Goal: Task Accomplishment & Management: Manage account settings

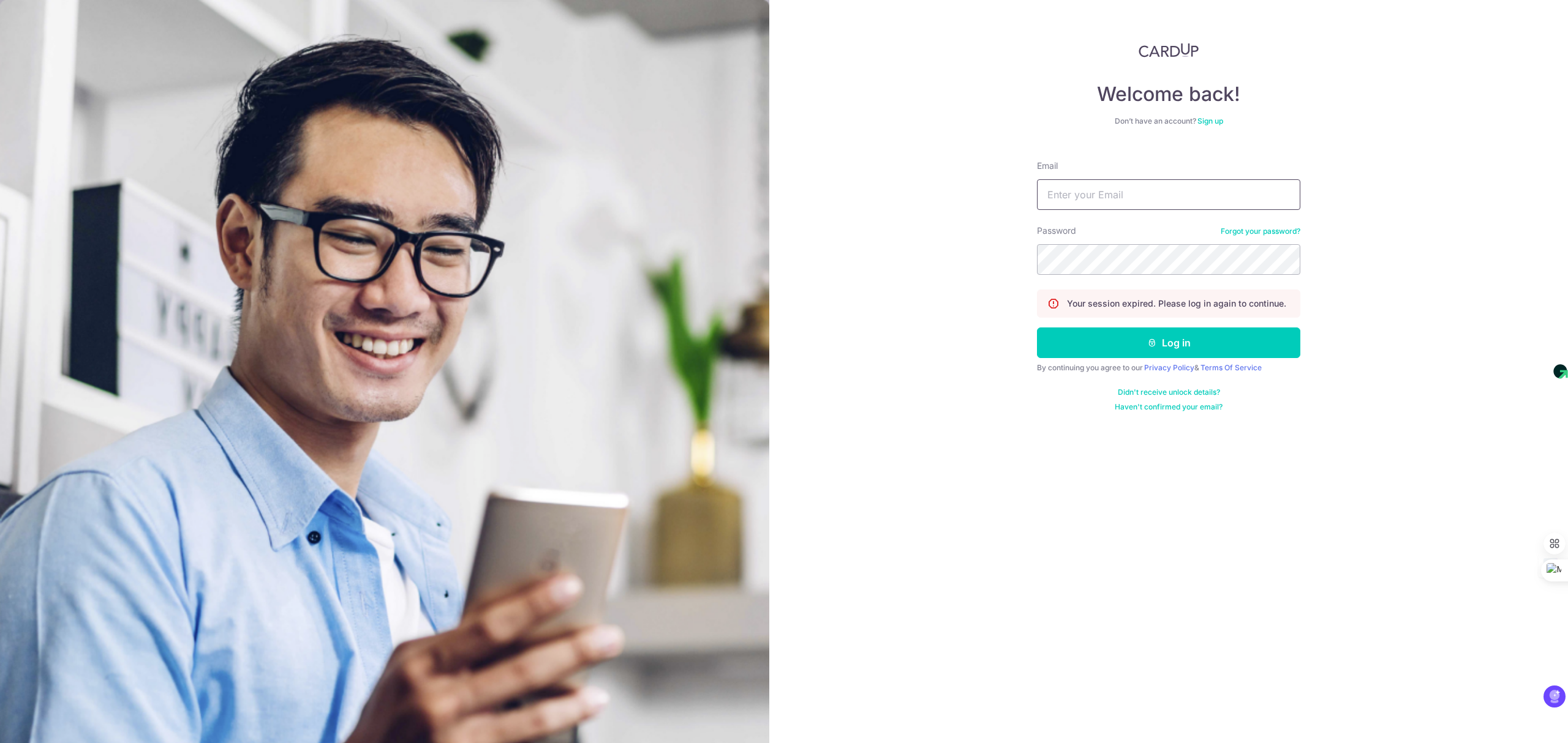
click at [1118, 191] on input "Email" at bounding box center [1168, 194] width 263 height 31
click at [1561, 483] on div "Welcome back! Don’t have an account? Sign up Email Password Forgot your passwor…" at bounding box center [1168, 371] width 799 height 743
click at [1184, 189] on input "Email" at bounding box center [1168, 194] width 263 height 31
type input "[EMAIL_ADDRESS][DOMAIN_NAME]"
click at [1174, 343] on button "Log in" at bounding box center [1168, 343] width 263 height 31
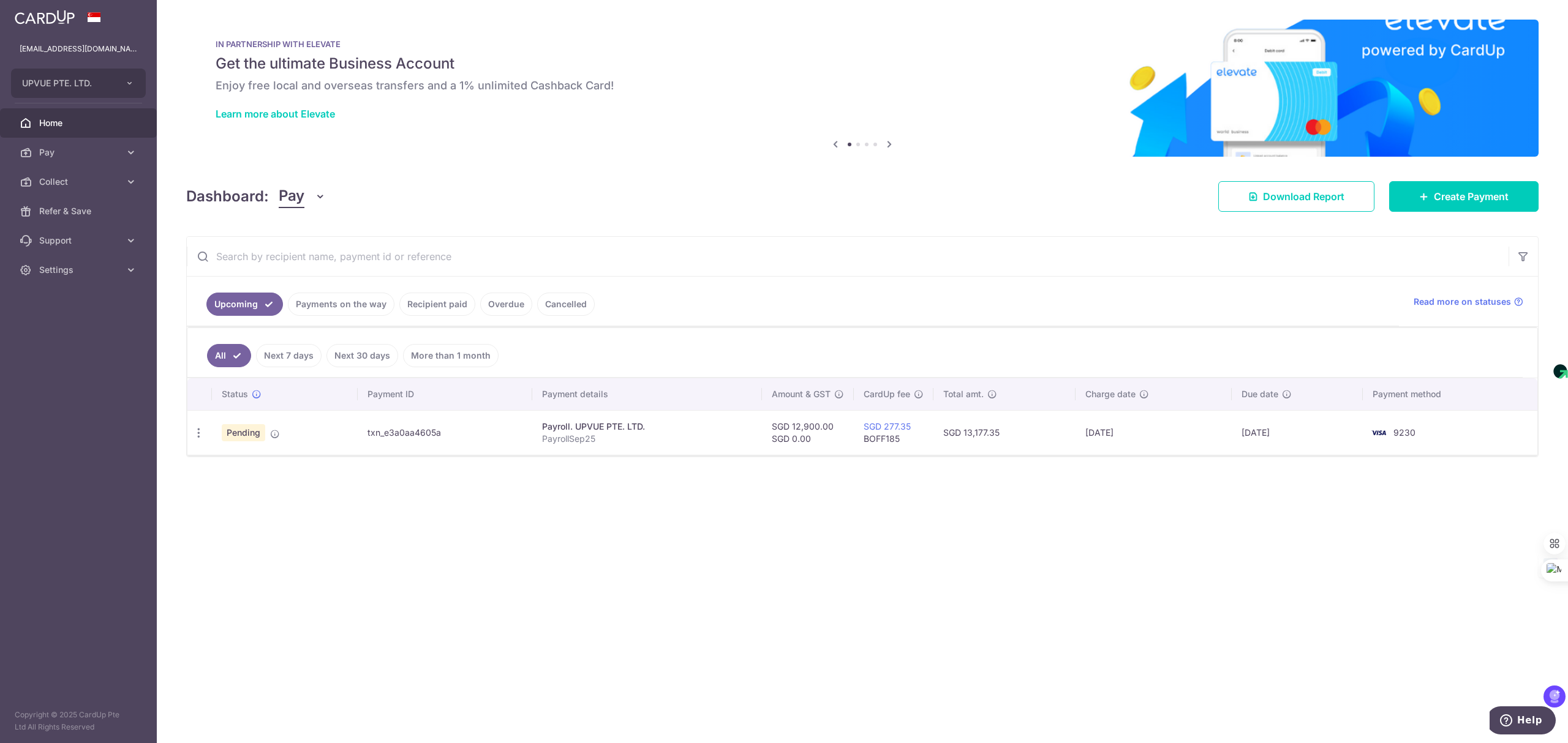
click at [363, 304] on link "Payments on the way" at bounding box center [341, 304] width 107 height 23
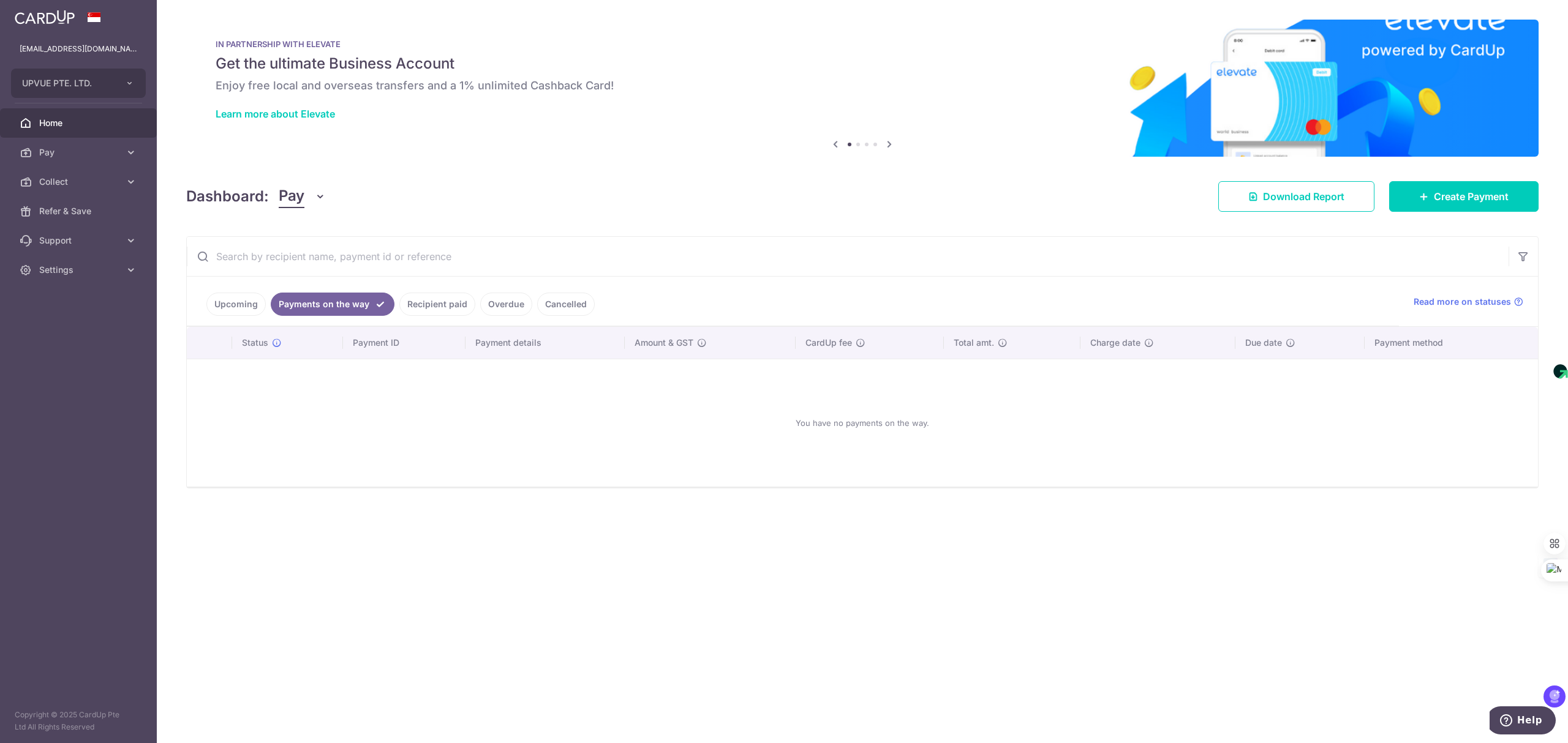
click at [226, 305] on link "Upcoming" at bounding box center [236, 304] width 59 height 23
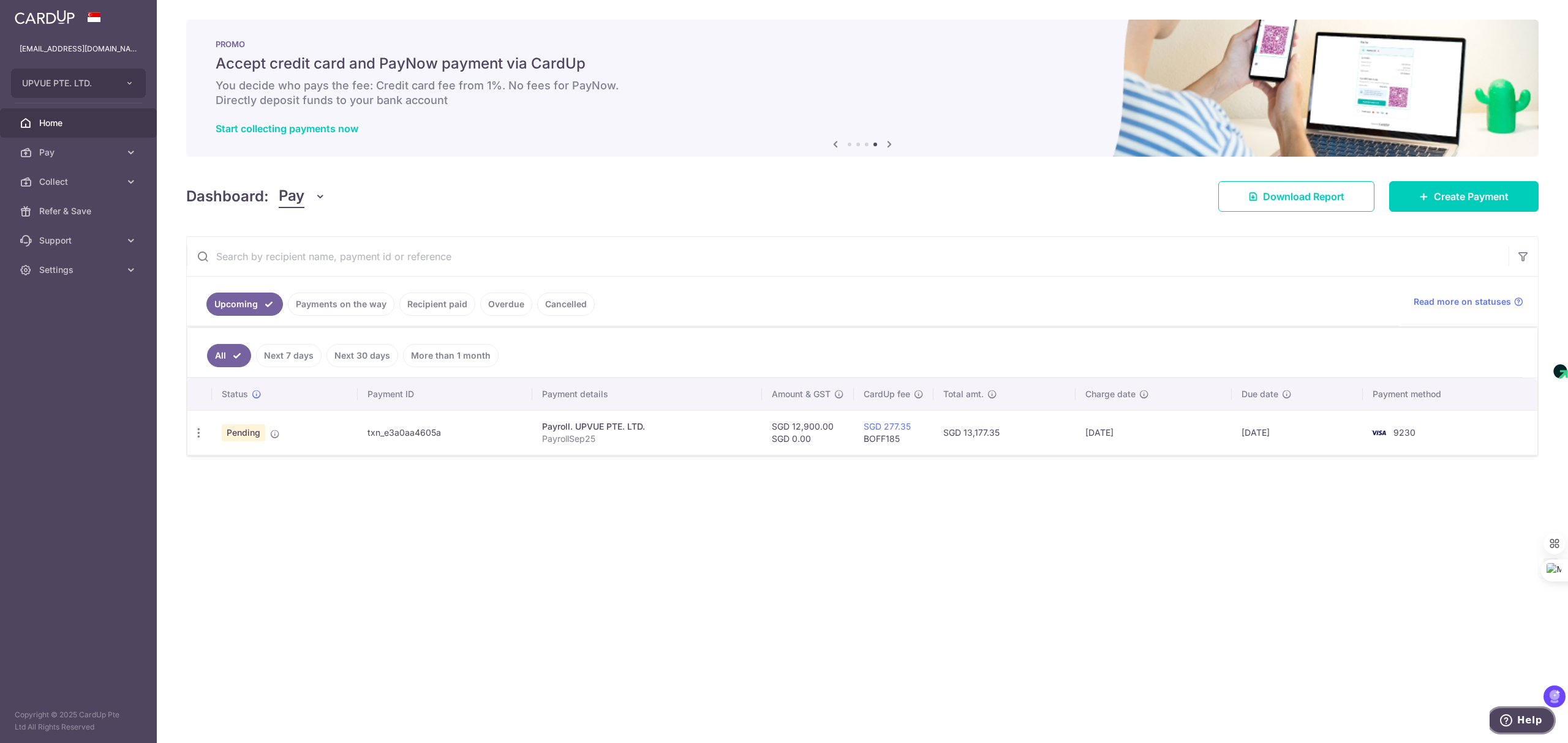
click at [1519, 720] on span "Help" at bounding box center [1529, 720] width 25 height 11
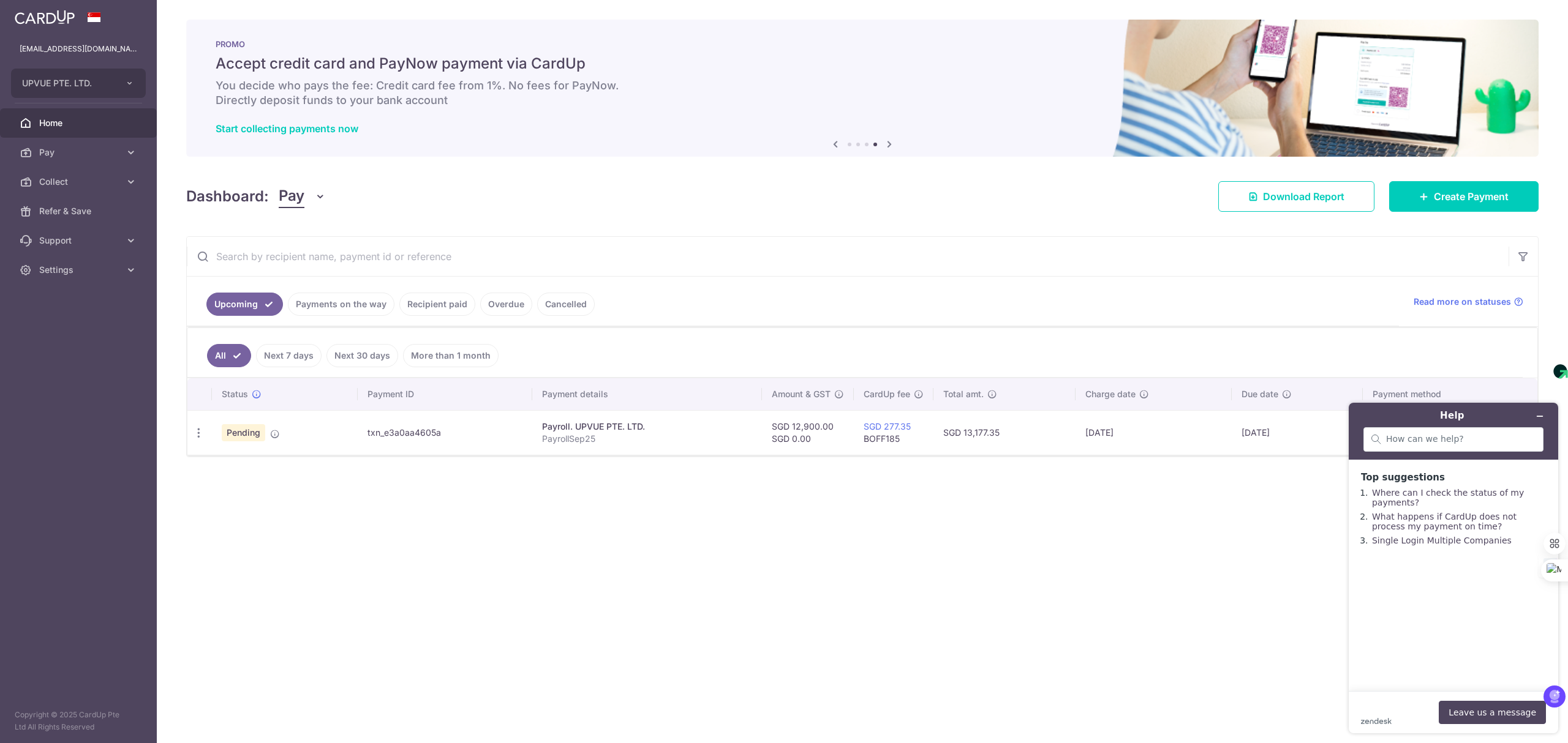
click at [721, 613] on div "× Pause Schedule Pause all future payments in this series Pause just this one p…" at bounding box center [862, 371] width 1411 height 743
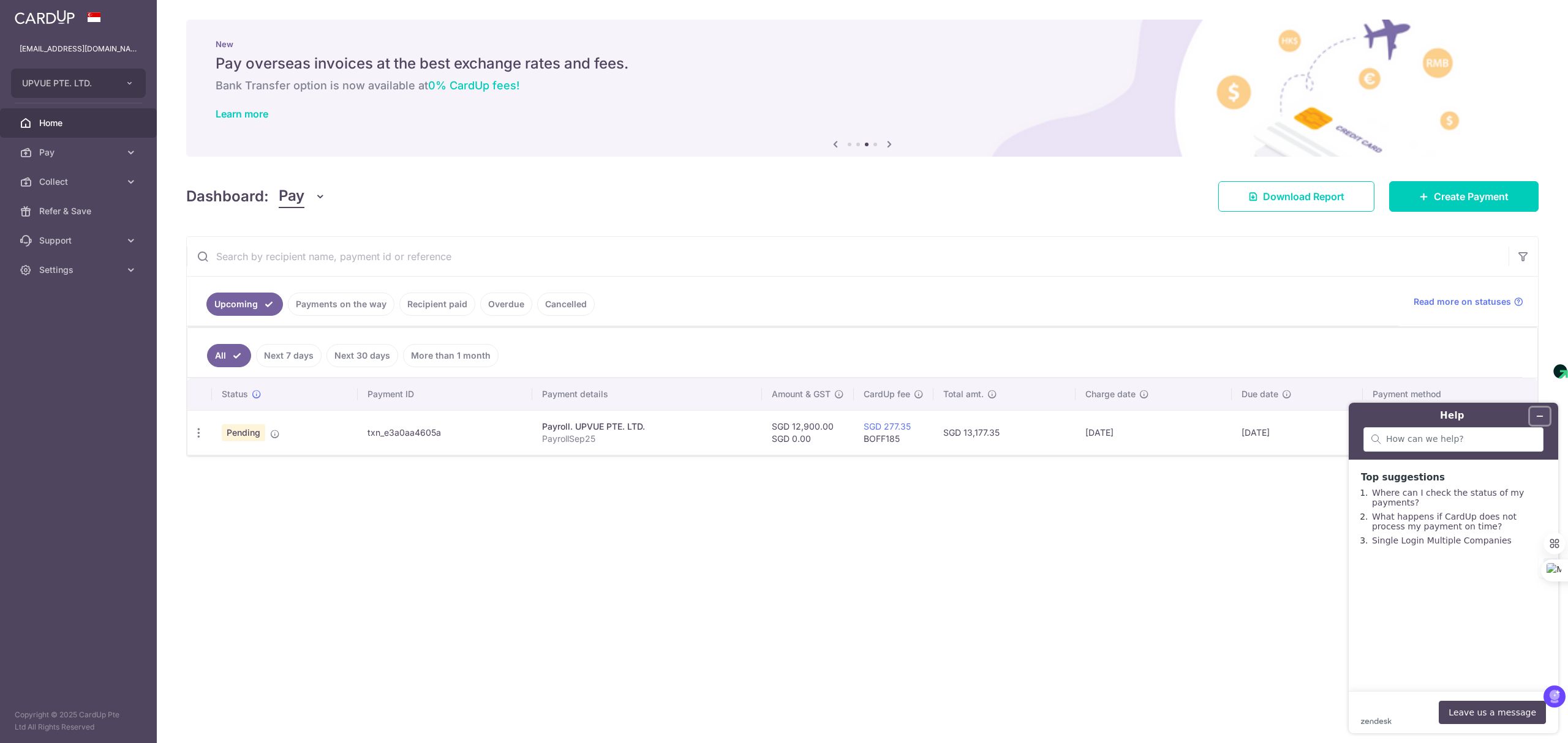
click at [1540, 416] on icon "Minimize widget" at bounding box center [1540, 416] width 5 height 0
